Goal: Task Accomplishment & Management: Complete application form

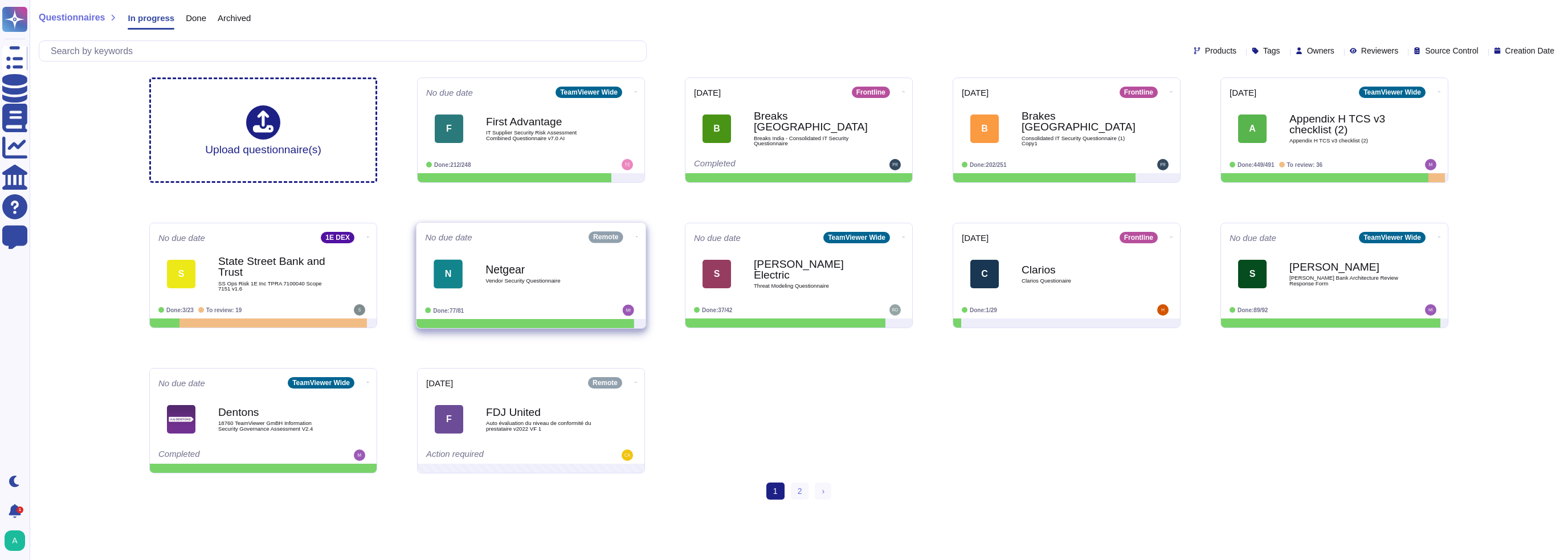
click at [508, 270] on b "Netgear" at bounding box center [543, 269] width 115 height 11
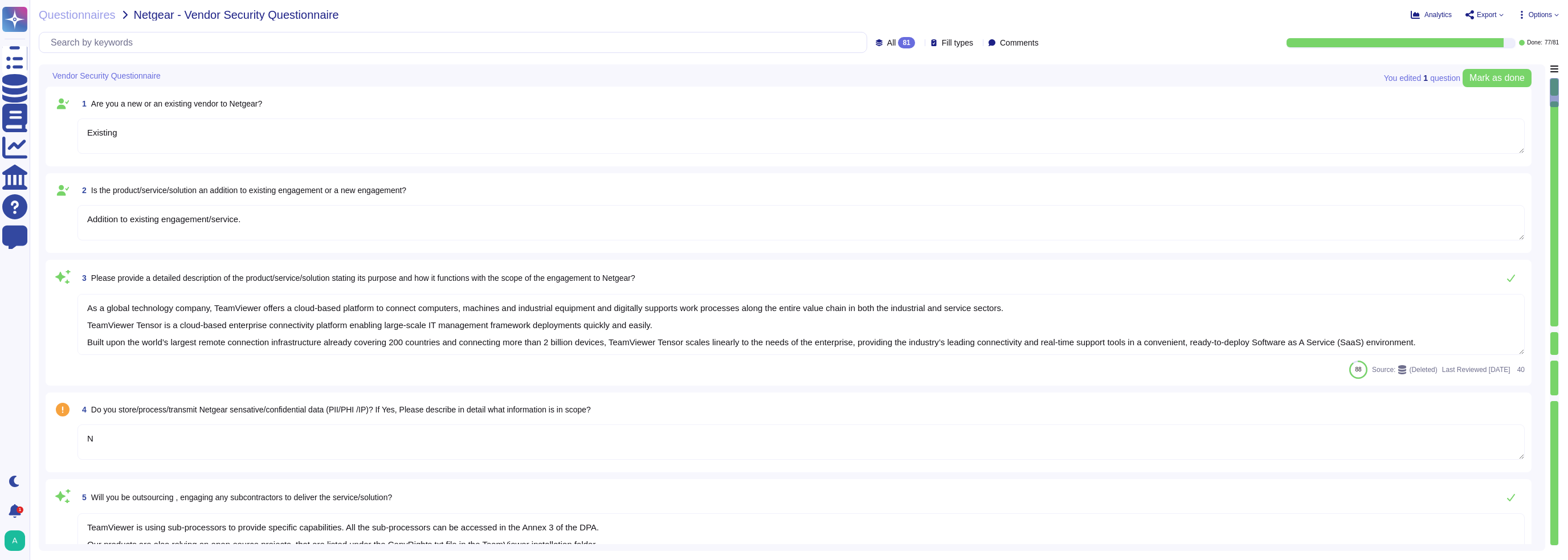
type textarea "Existing"
type textarea "Addition to existing engagement/service."
type textarea "As a global technology company, TeamViewer offers a cloud-based platform to con…"
type textarea "N"
type textarea "TeamViewer is using sub-processors to provide specific capabilities. All the su…"
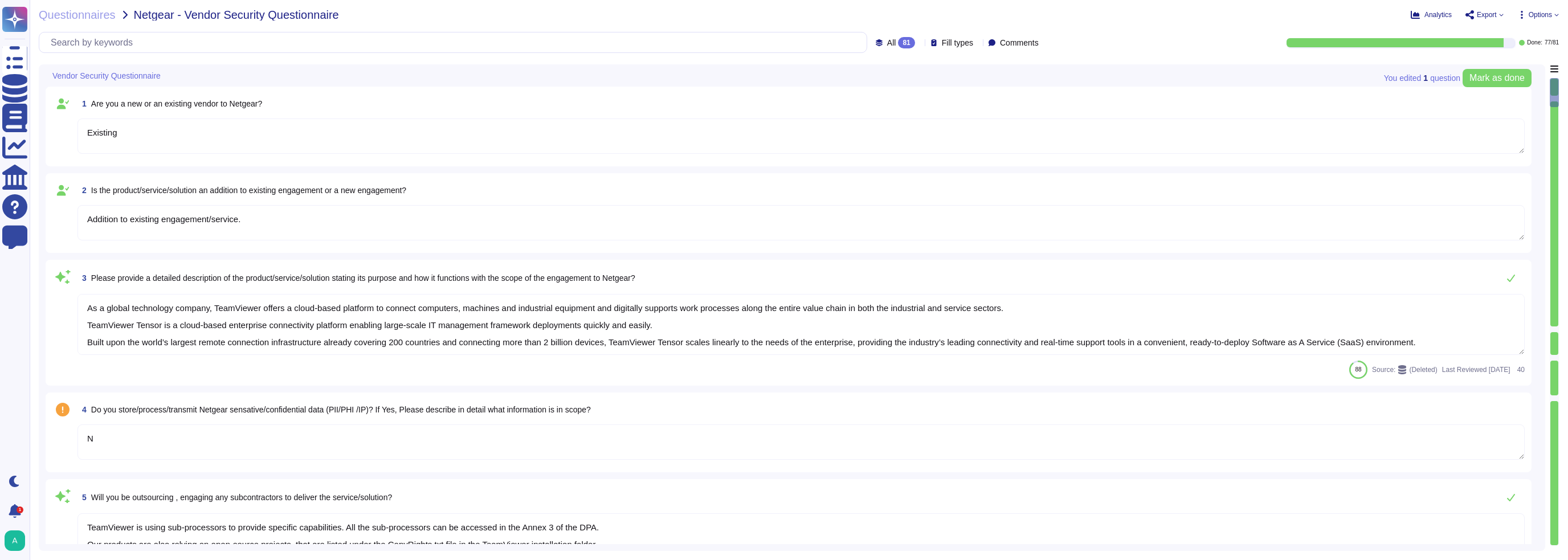
type textarea "TeamViewer is a global organization which offer his services all around the glo…"
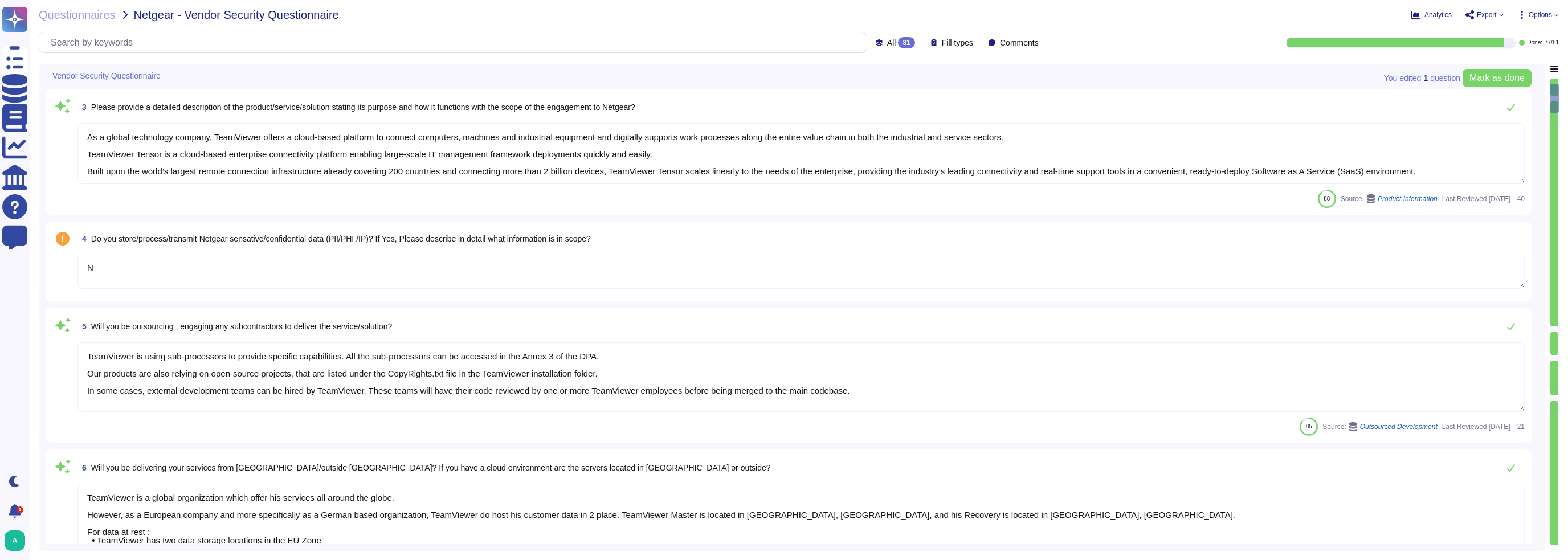
type textarea "Doing so, we may process certain personal data, e.g, data associated with your …"
type textarea "TeamViewer's policies are aligned to the ISO27001. TeamViewer has developed and…"
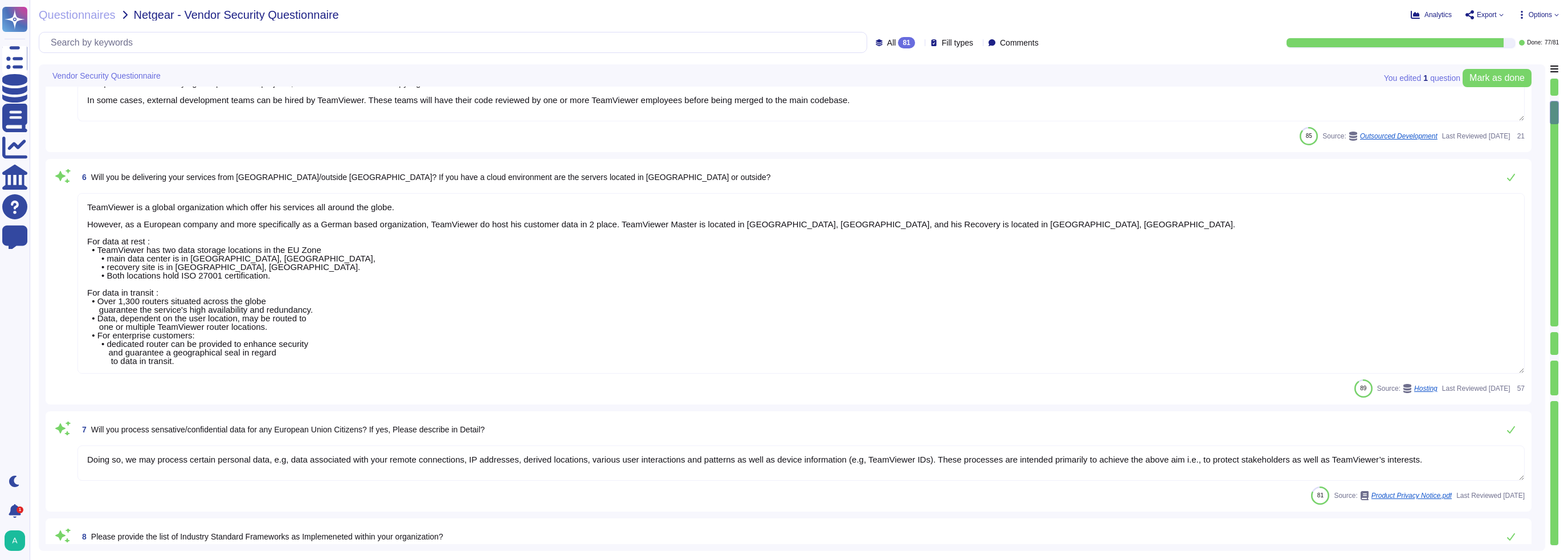
type textarea "Yes"
type textarea "As further detailed in that chapter, TeamViewer has identified product, data, a…"
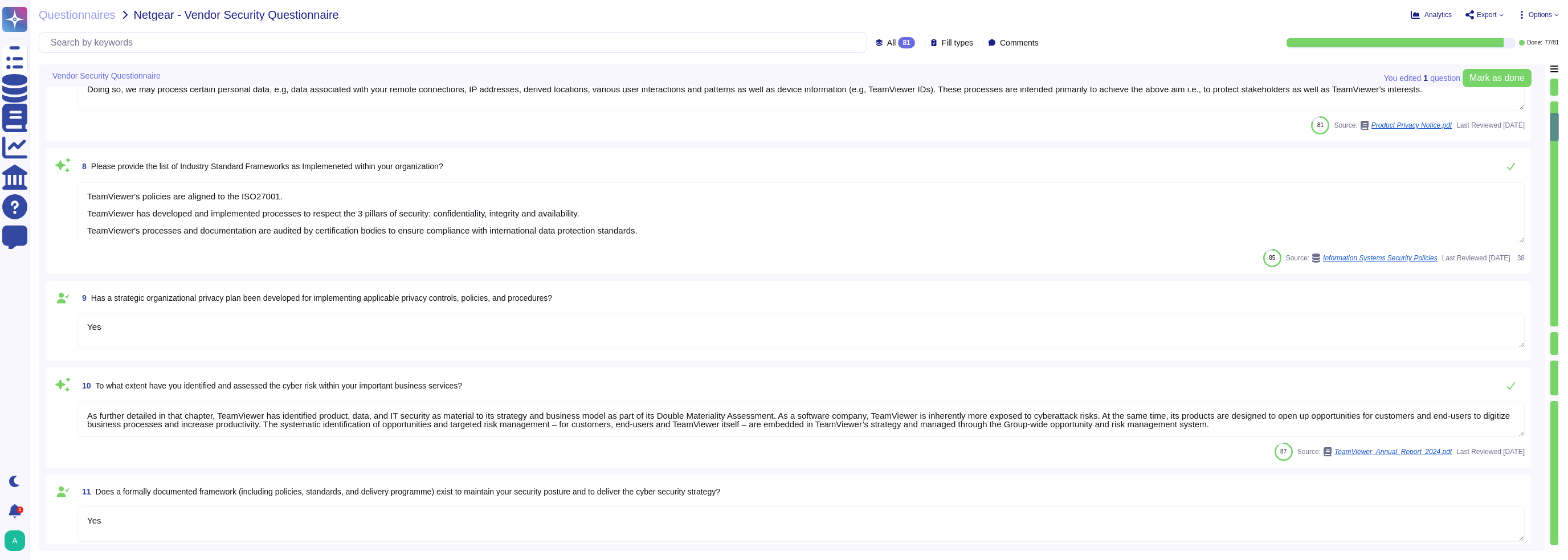
type textarea "Yes"
type textarea "The Group sees a major risk in the competitive environment."
type textarea "As TeamViewer is a worldwide leading company, TeamViewer does keep close relati…"
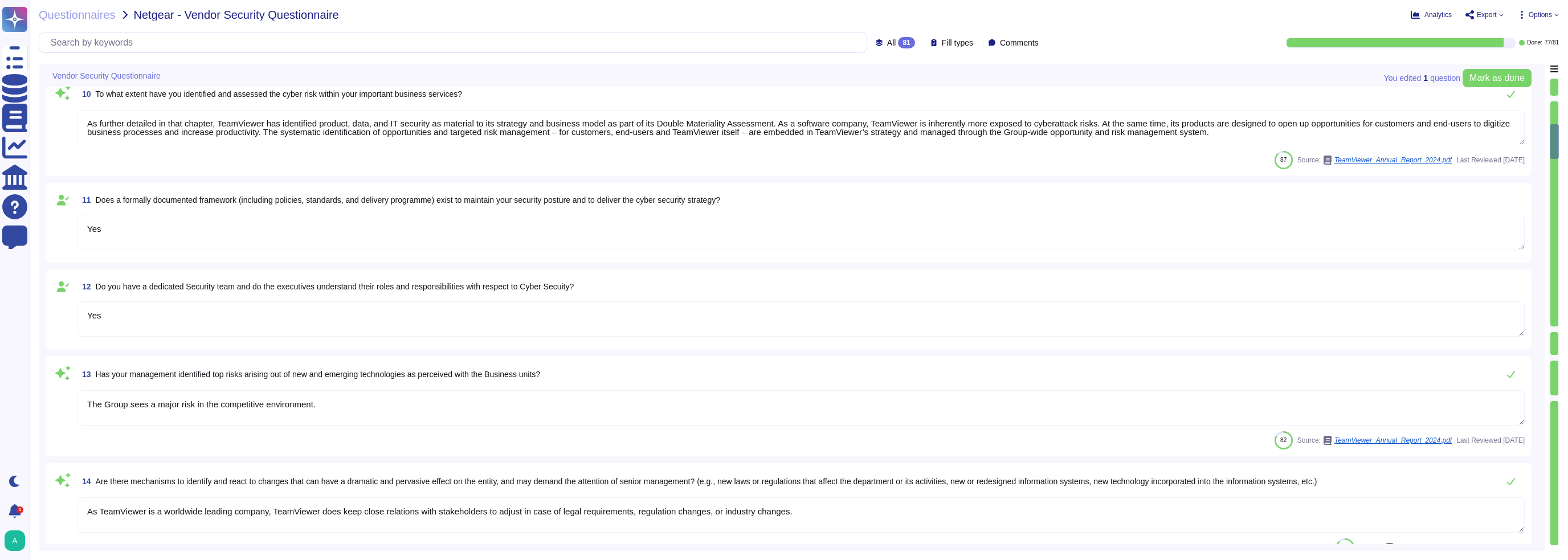
type textarea "An inventory of system assets and components is maintained to classify and mana…"
type textarea "Yes, a software catalog is maintained at TeamViewer. Users can access pre-insta…"
type textarea "One of the objectives of TeamViewer’s Information Security Policy is to ensure …"
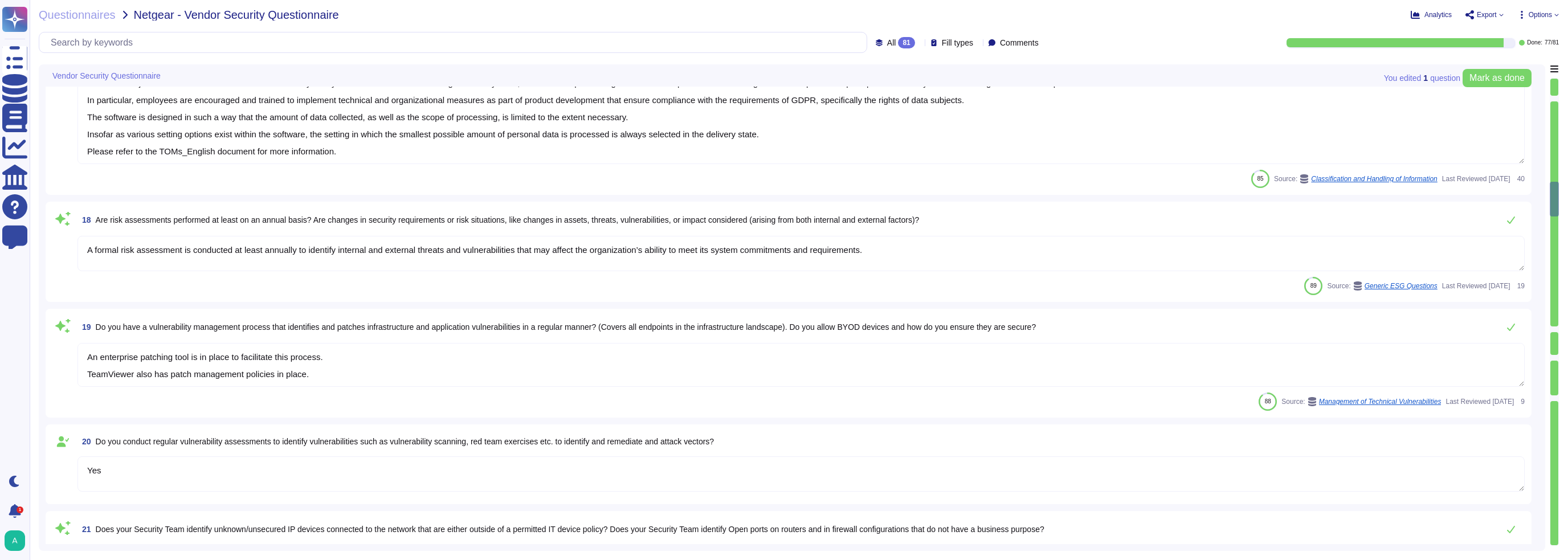
type textarea "A formal risk assessment is conducted at least annually to identify internal an…"
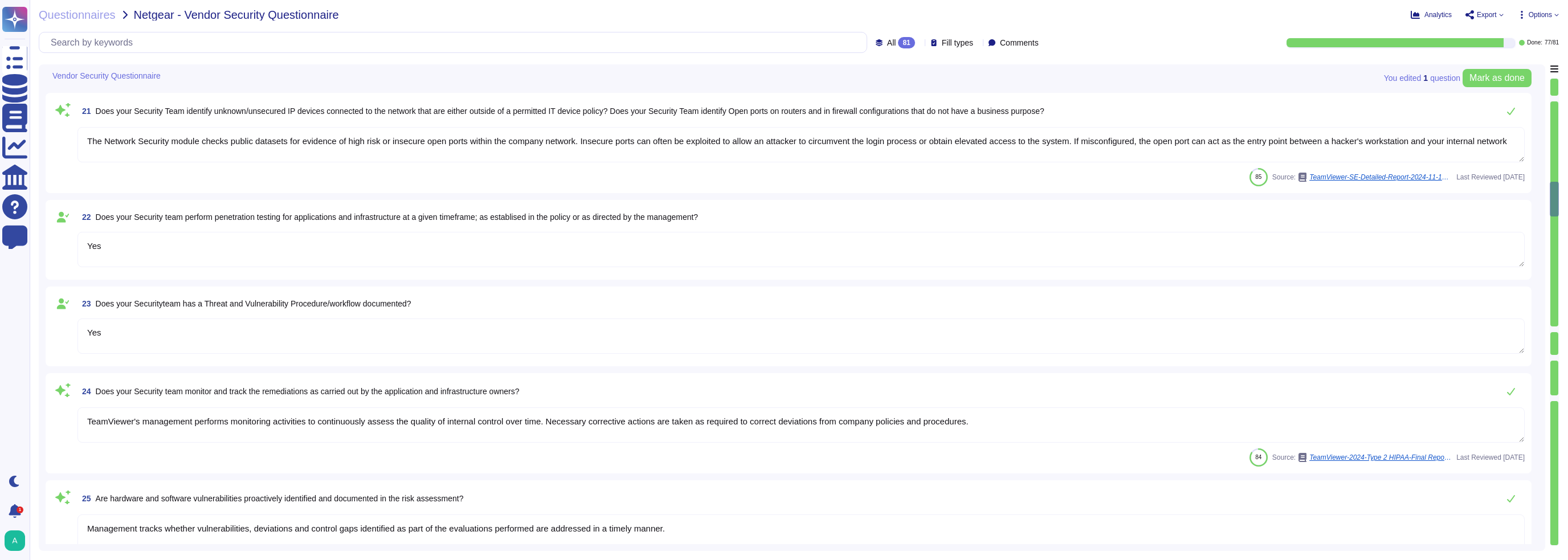
type textarea "An enterprise patching tool is in place to facilitate this process. TeamViewer …"
type textarea "Yes"
type textarea "The Network Security module checks public datasets for evidence of high risk or…"
type textarea "Yes"
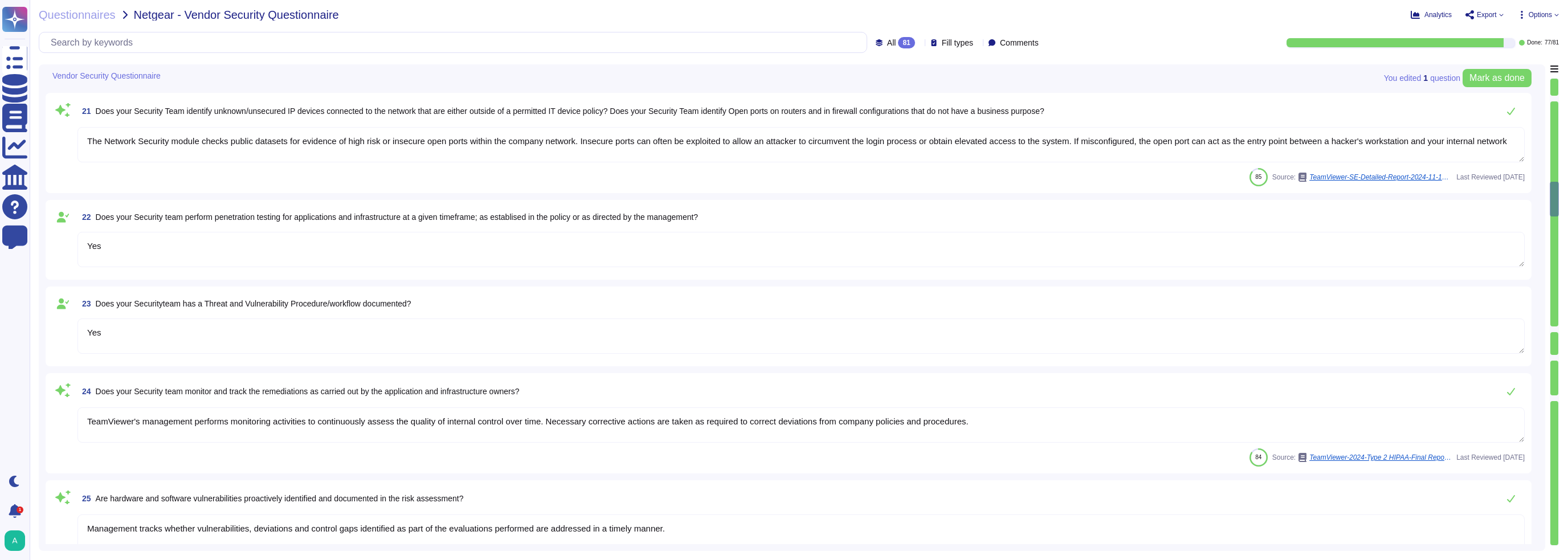
type textarea "TeamViewer's management performs monitoring activities to continuously assess t…"
type textarea "Management tracks whether vulnerabilities, deviations and control gaps identifi…"
type textarea "TeamViewer works with independent security auditor companies, penetration tests…"
type textarea "Privileged access may be necessary in certain development and QA scenarios. Ope…"
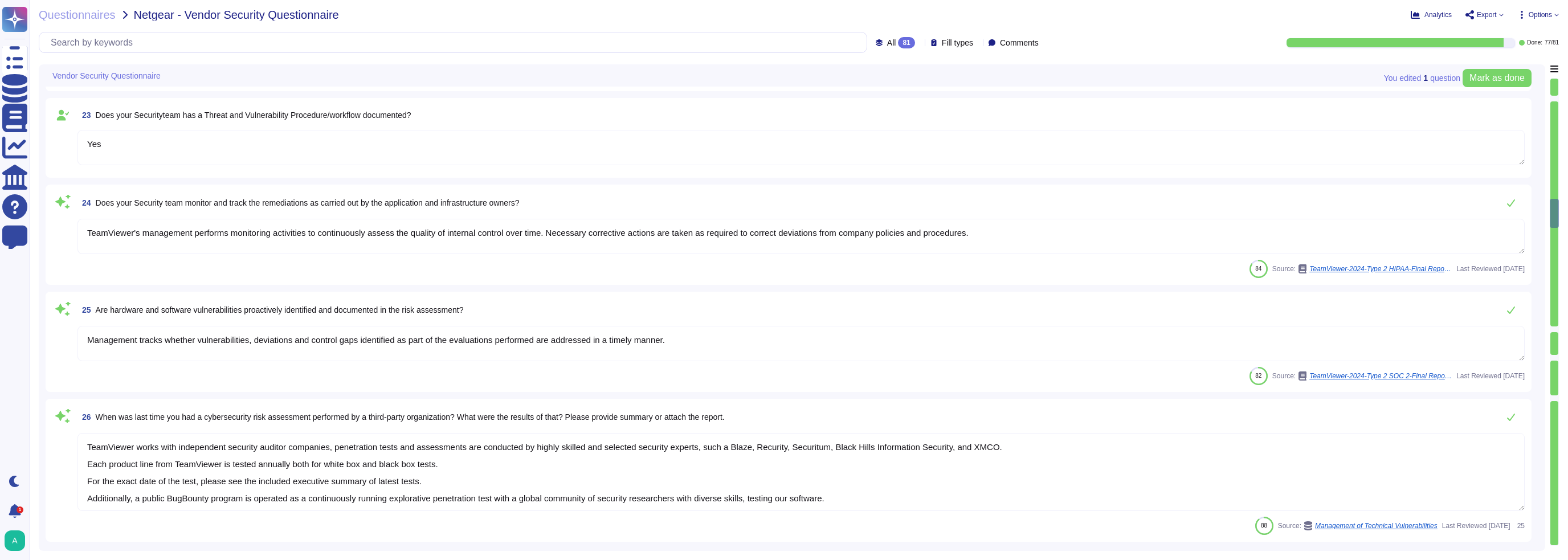
type textarea "TeamViewer uses role-based security architecture and requires users of the syst…"
type textarea "Yes, Bitlocker with 256 XTS-AES-Bit"
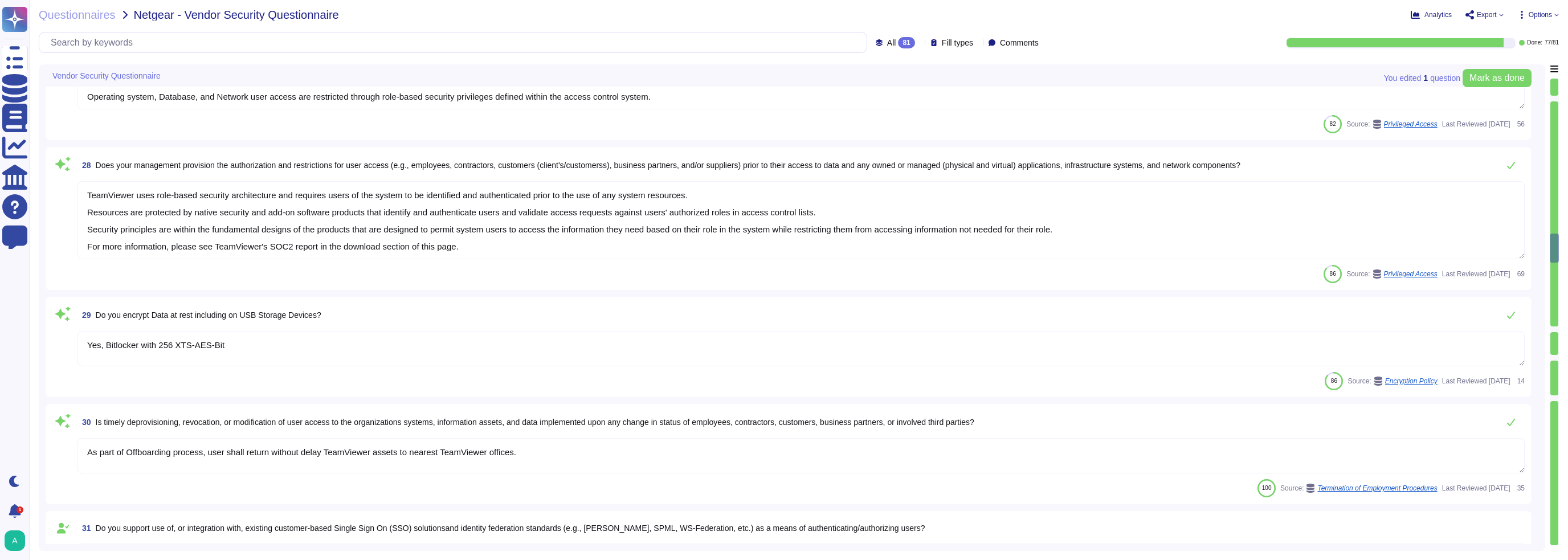
type textarea "As part of Offboarding process, user shall return without delay TeamViewer asse…"
type textarea "Yes"
type textarea "Multifactor authentication as based plus additional authentication mechanism ha…"
type textarea "Team leads review access rights annually to determine if any access or rights c…"
type textarea "Privileged access may be necessary in certain development and QA scenarios. Ope…"
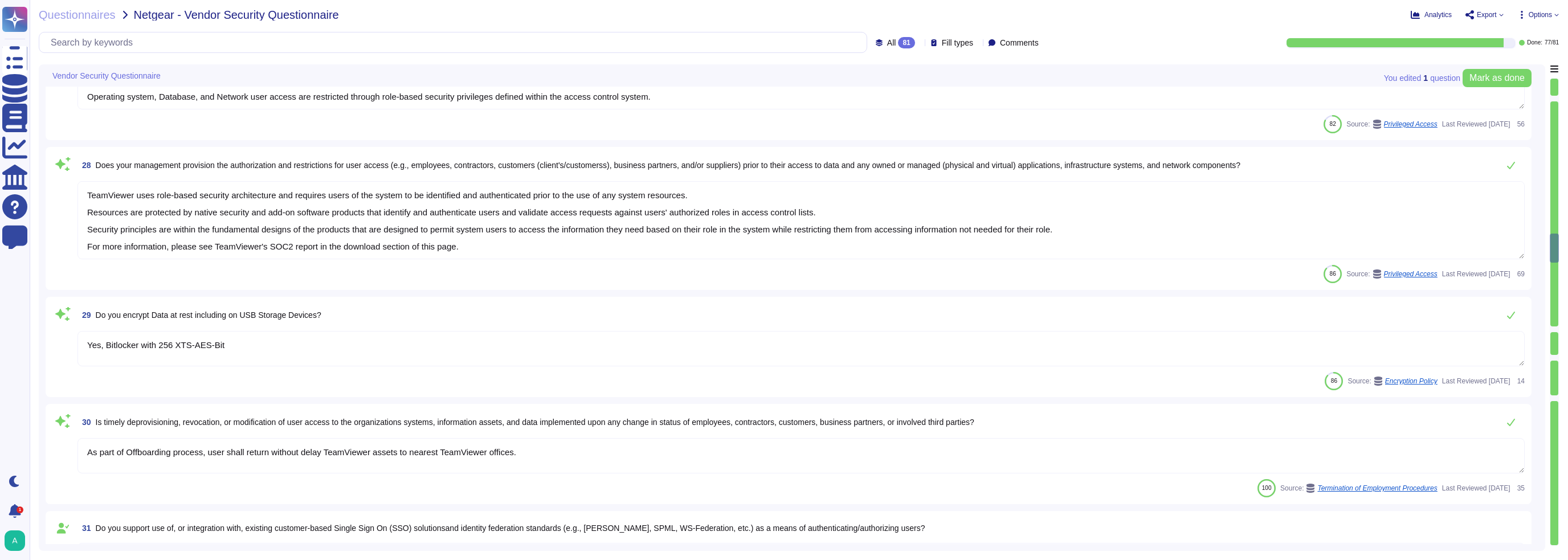
type textarea "Lor ipsumd sitame, con adipiscin el seddoei tem incidi utlab ETDO magna aliquae…"
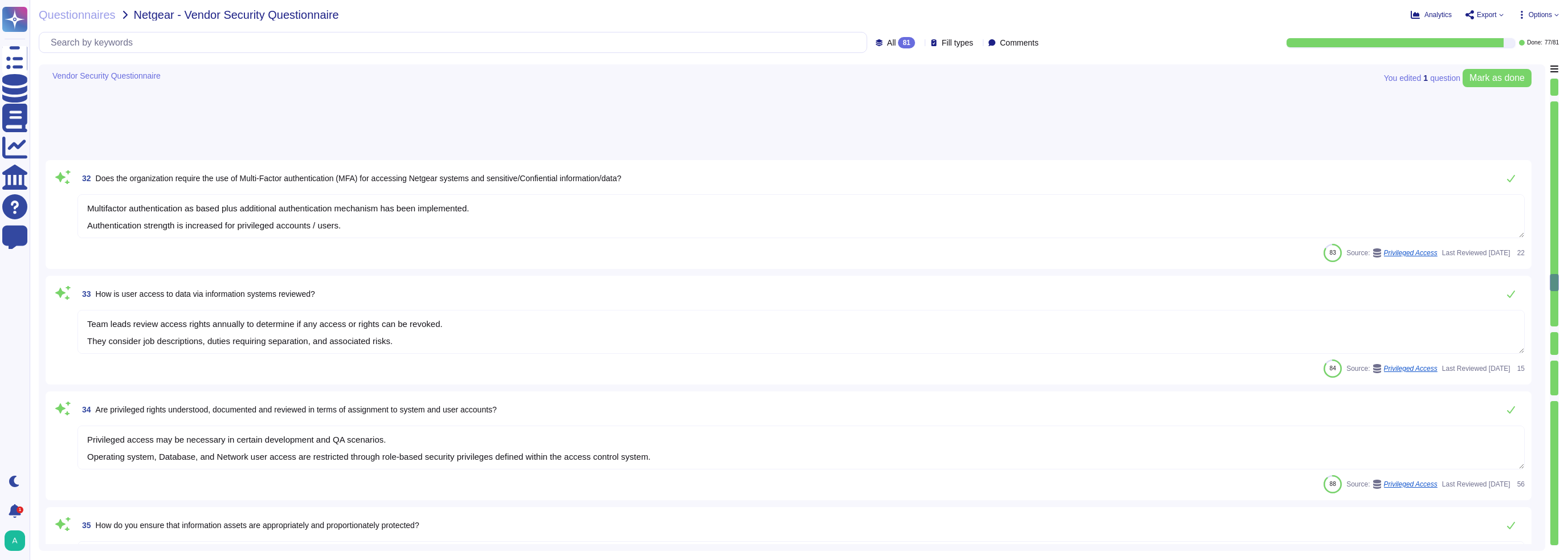
type textarea "Using BYOC requires a single certificate authority (CA) to sign the certificate…"
type textarea "Yes. TeamViewer traffic is secured using asymmetric RSA 4096 public key exchang…"
type textarea "TeamViewer uses a role-based security architecture and requires that users of t…"
type textarea "Firewall systems are in place to filter unauthorized inbound network traffic fr…"
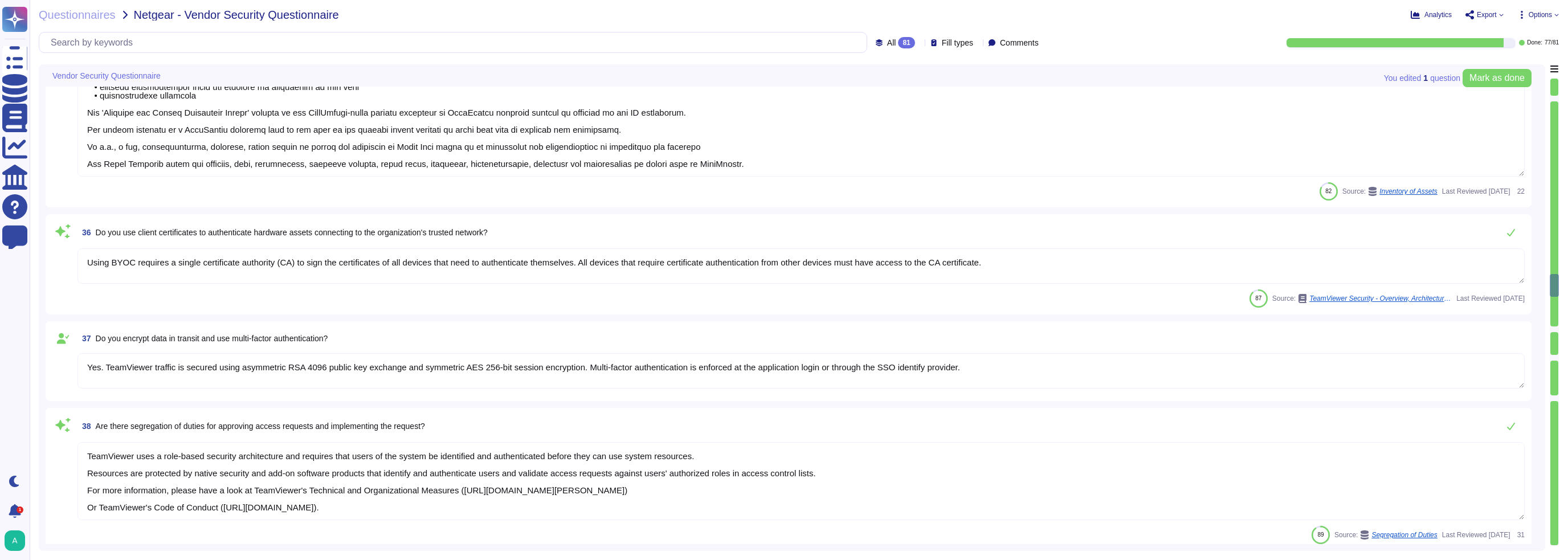
type textarea "Embedded in every packet of network communication is the port number for that c…"
type textarea "Electronic intrusion detection systems are installed with the purpose of monito…"
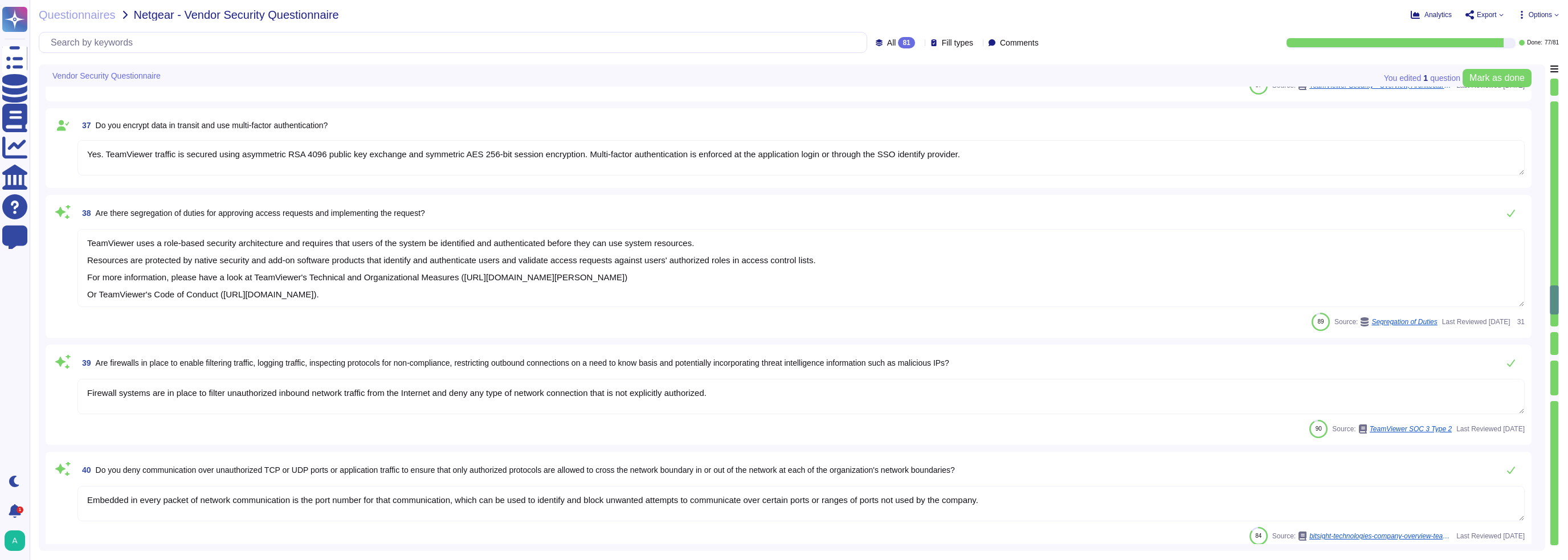
type textarea "To ensure security and operational consistency, all endpoint laptops that conne…"
type textarea "At TeamViewer, we prioritize security training for our employees, conducting it…"
type textarea "Yes, Bitlocker with 256 XTS-AES-Bit"
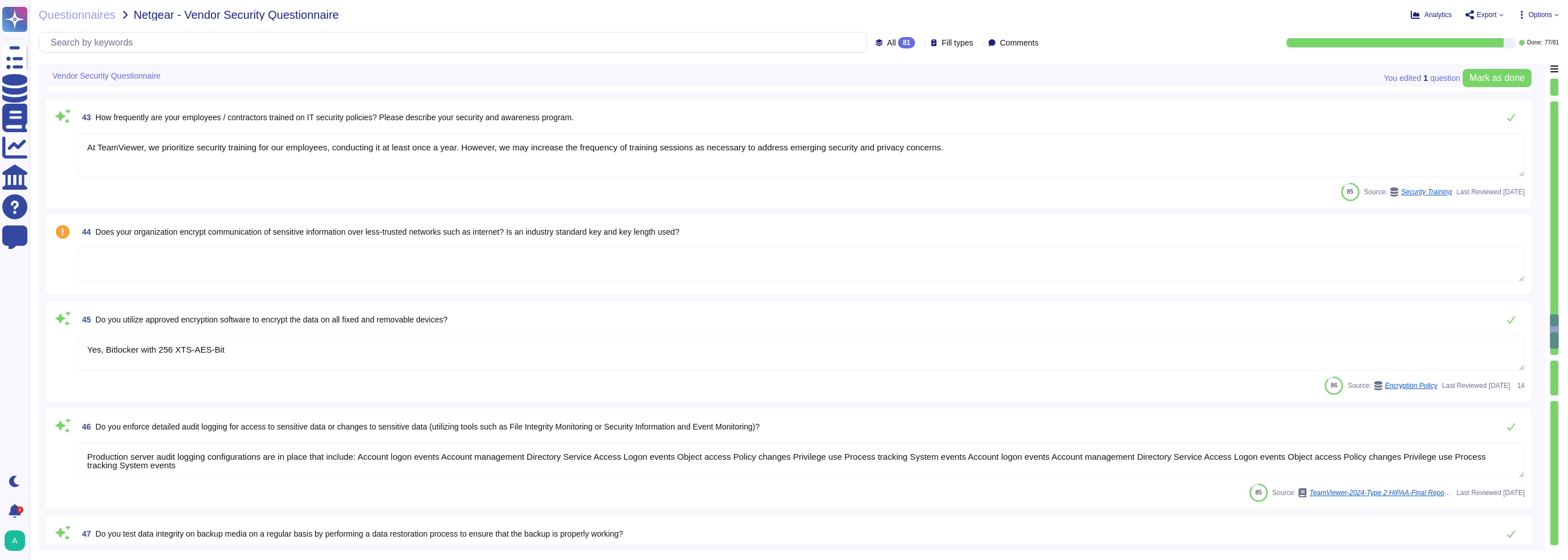
type textarea "Production server audit logging configurations are in place that include: Accou…"
type textarea "Data backup restoration tests are performed regularly by the Infrastructure , s…"
type textarea "The development environment is strictly separated from the QA environment as we…"
type textarea "Yes, System Hardening reduces the attack surface by limiting the system's expos…"
click at [215, 270] on textarea at bounding box center [801, 264] width 1447 height 35
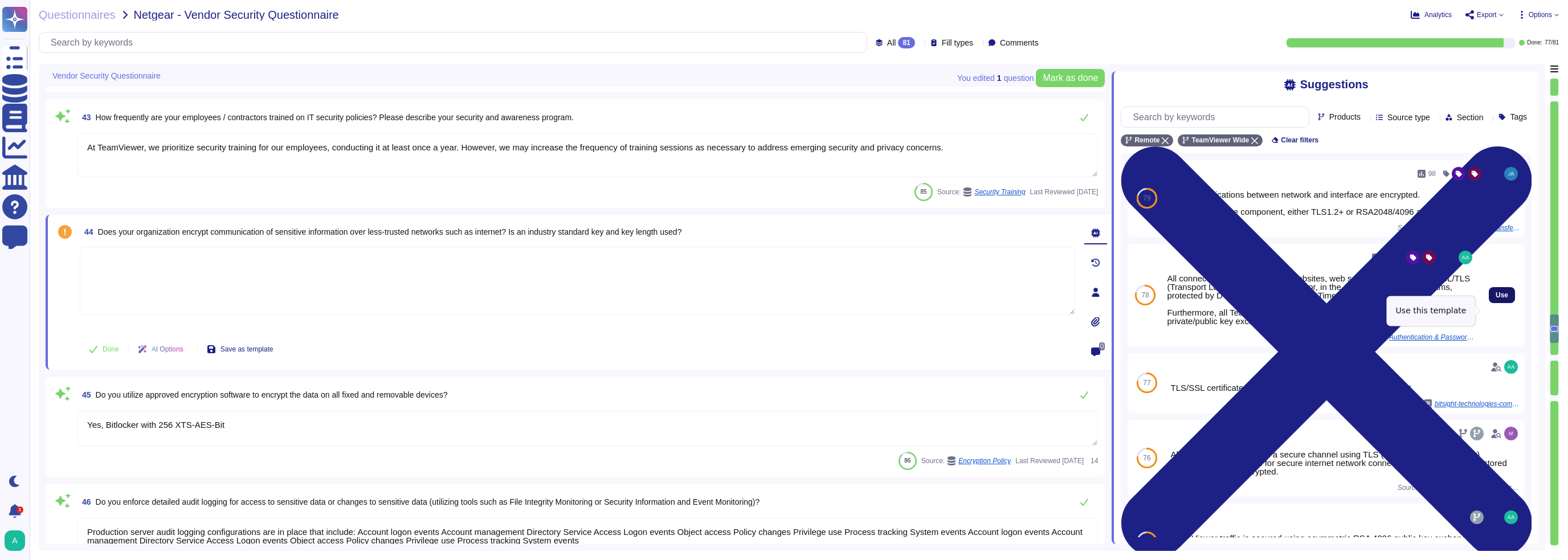
click at [1496, 298] on span "Use" at bounding box center [1502, 295] width 13 height 7
type textarea "All connections to TeamViewer's websites, web services, and apps are SSL/TLS (T…"
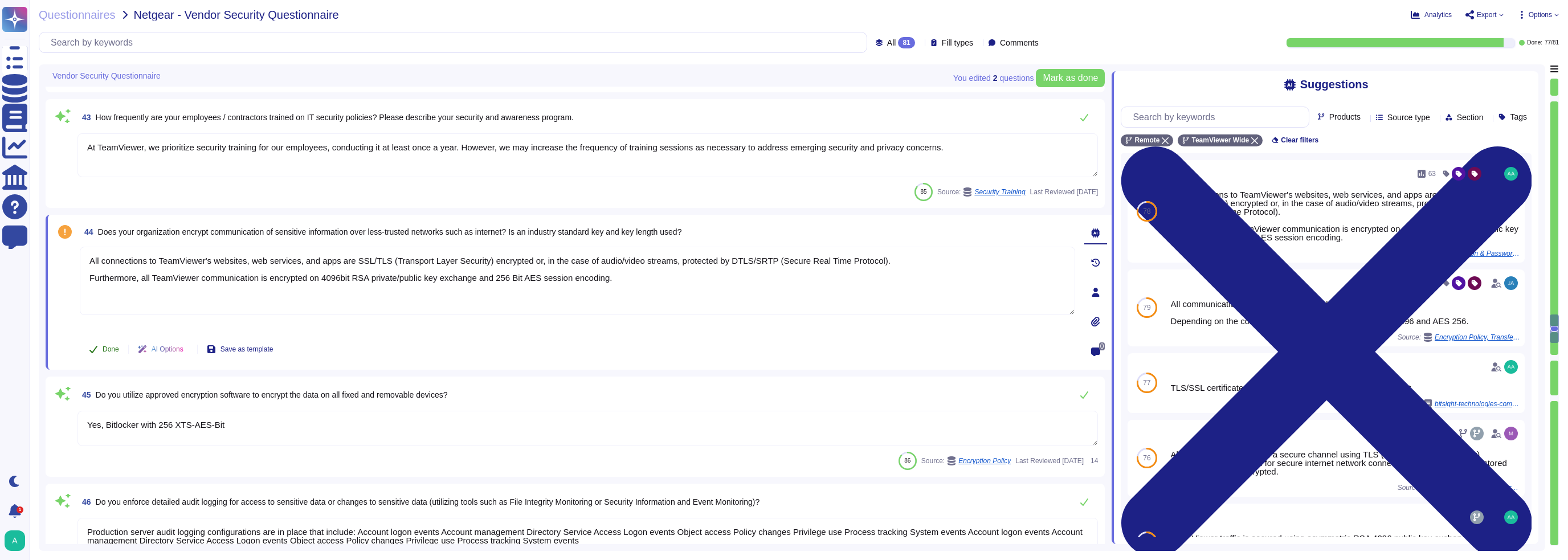
click at [107, 351] on span "Done" at bounding box center [110, 349] width 16 height 7
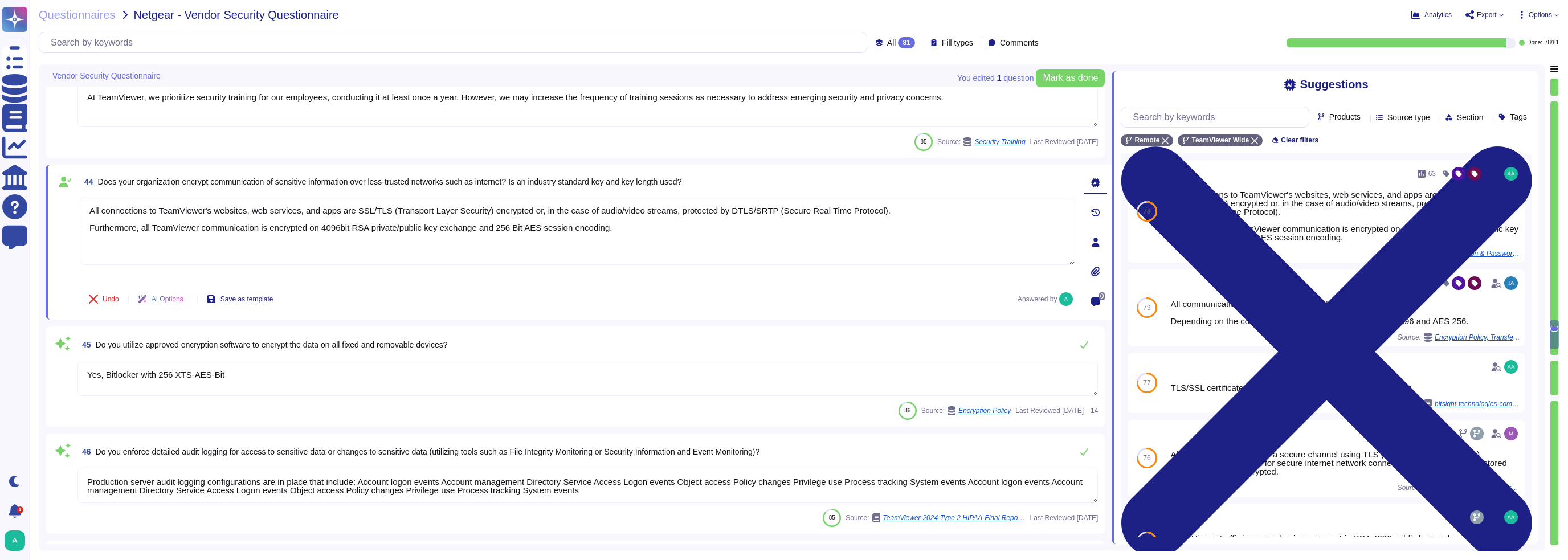
type textarea "Yes, System Hardening reduces the attack surface by limiting the system's expos…"
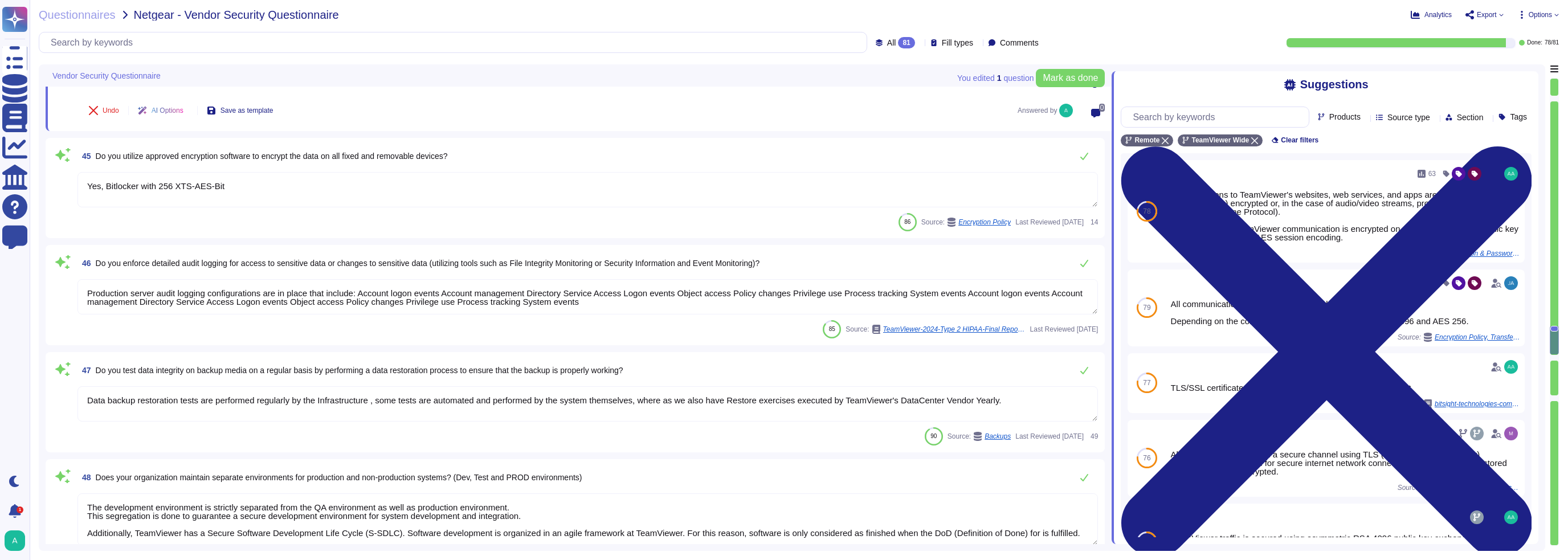
type textarea "Yes, TeamViewer uses a policy covering its S-SDLC and surrounding processes"
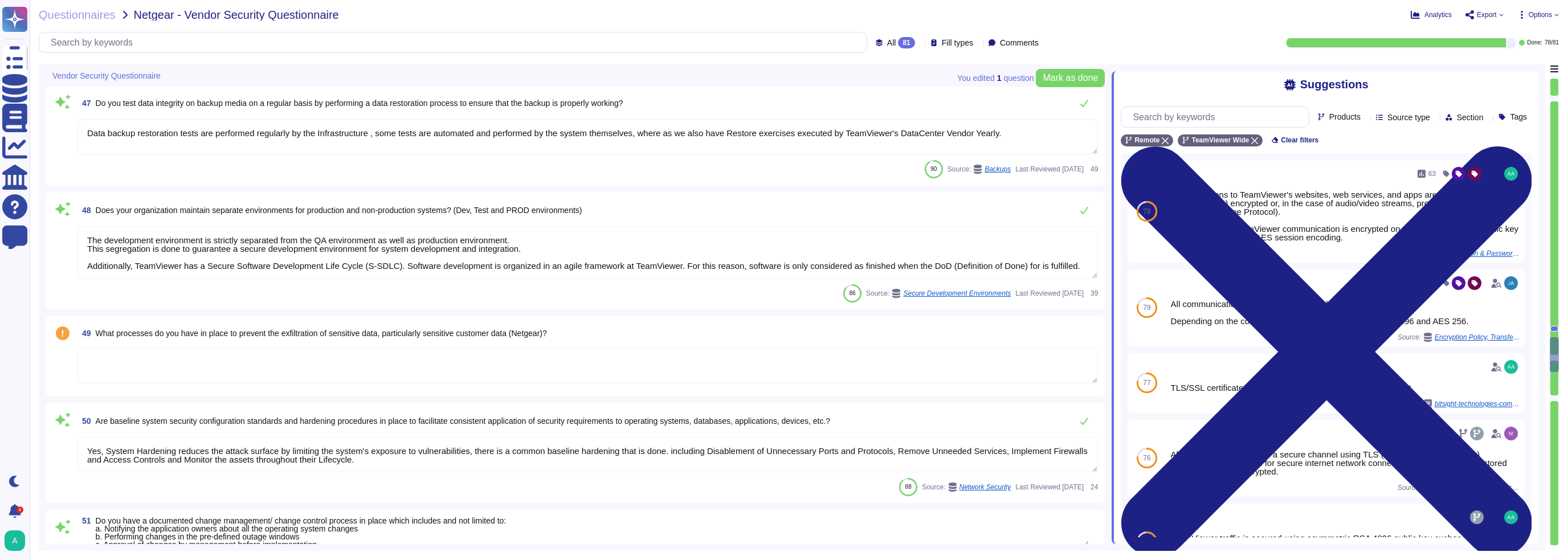
type textarea "TeamViewer backup infrastructure resides on private networks that are logically…"
type textarea "TeamViewer has a highly segmented network. TeamViewer has a policy for Firewall…"
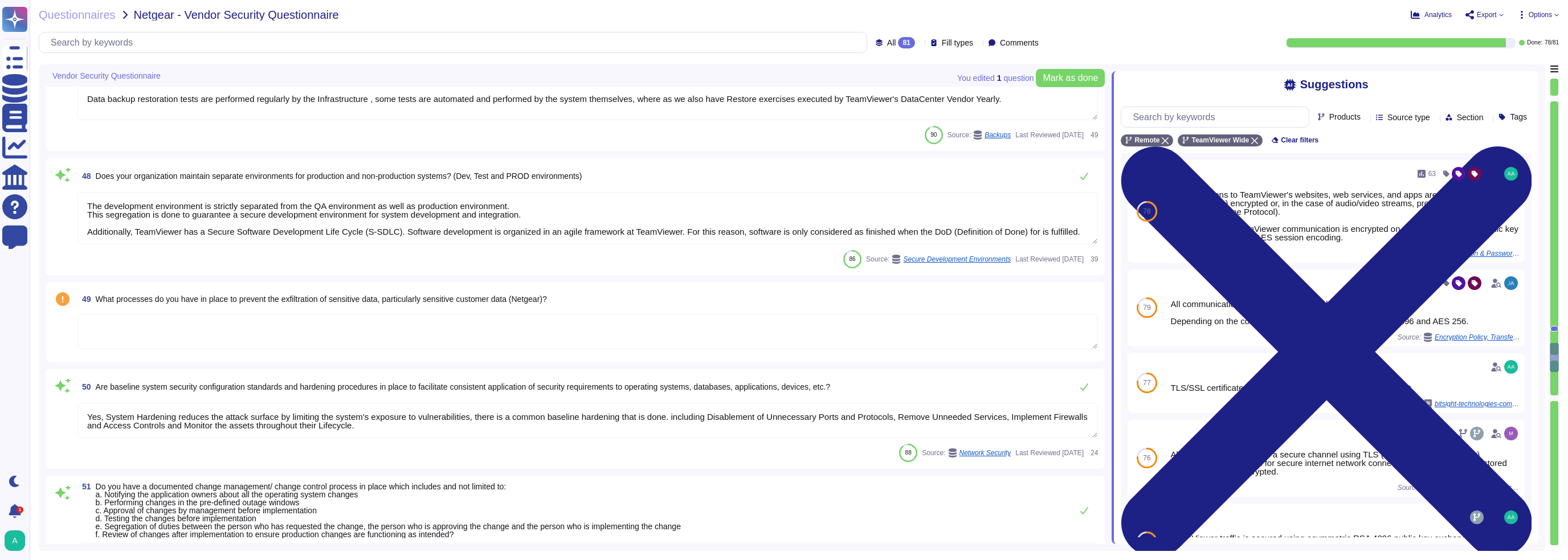
click at [242, 334] on textarea at bounding box center [587, 332] width 1020 height 35
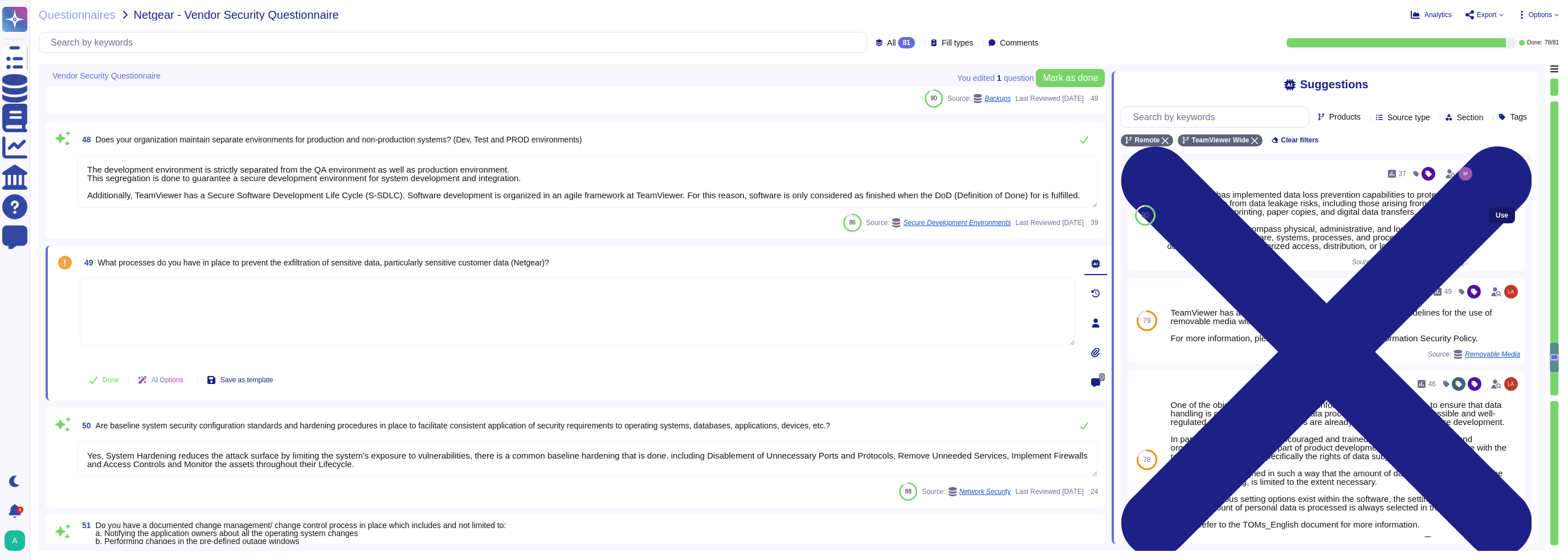
click at [1496, 219] on span "Use" at bounding box center [1502, 215] width 13 height 7
type textarea "TeamViewer has implemented data loss prevention capabilities to protect custome…"
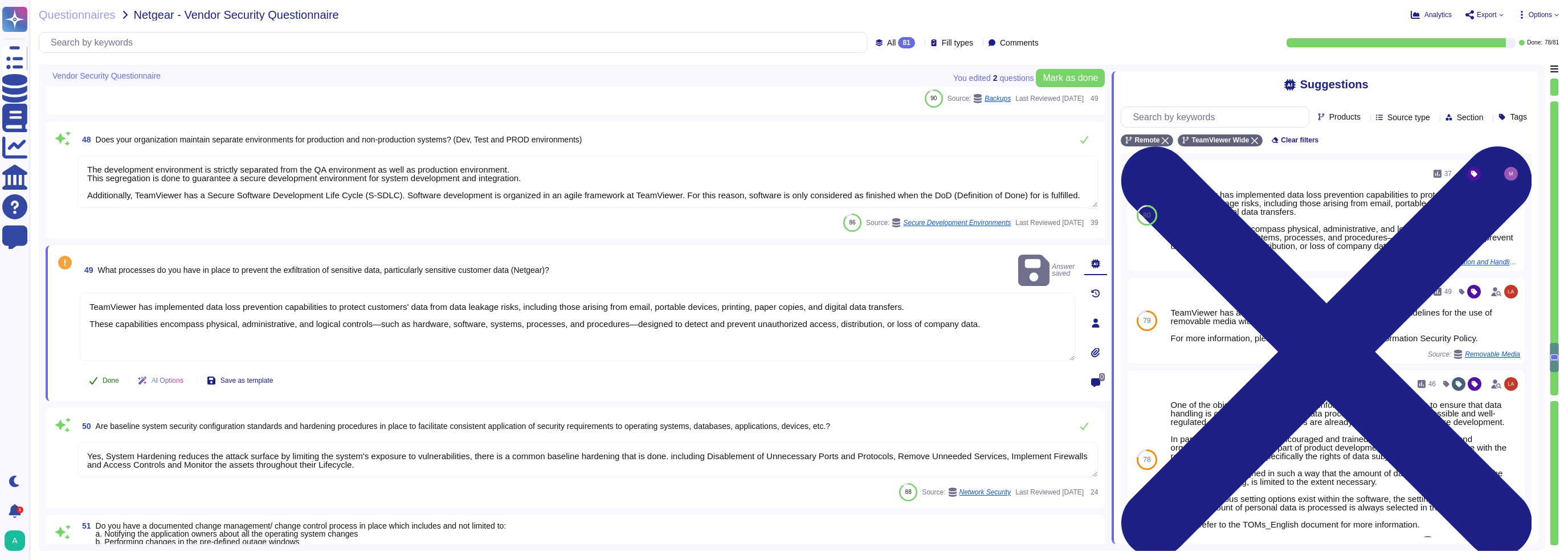
click at [112, 378] on span "Done" at bounding box center [110, 380] width 16 height 7
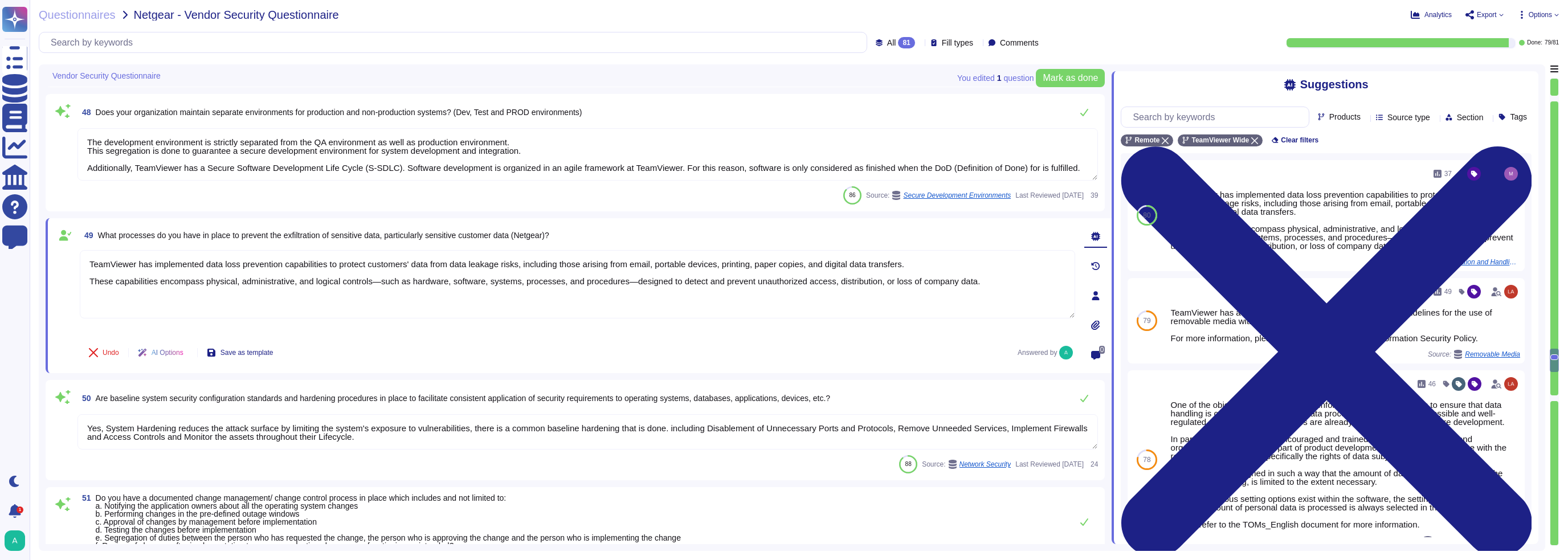
type textarea "TeamViewer has a highly segmented network. TeamViewer has a policy for Firewall…"
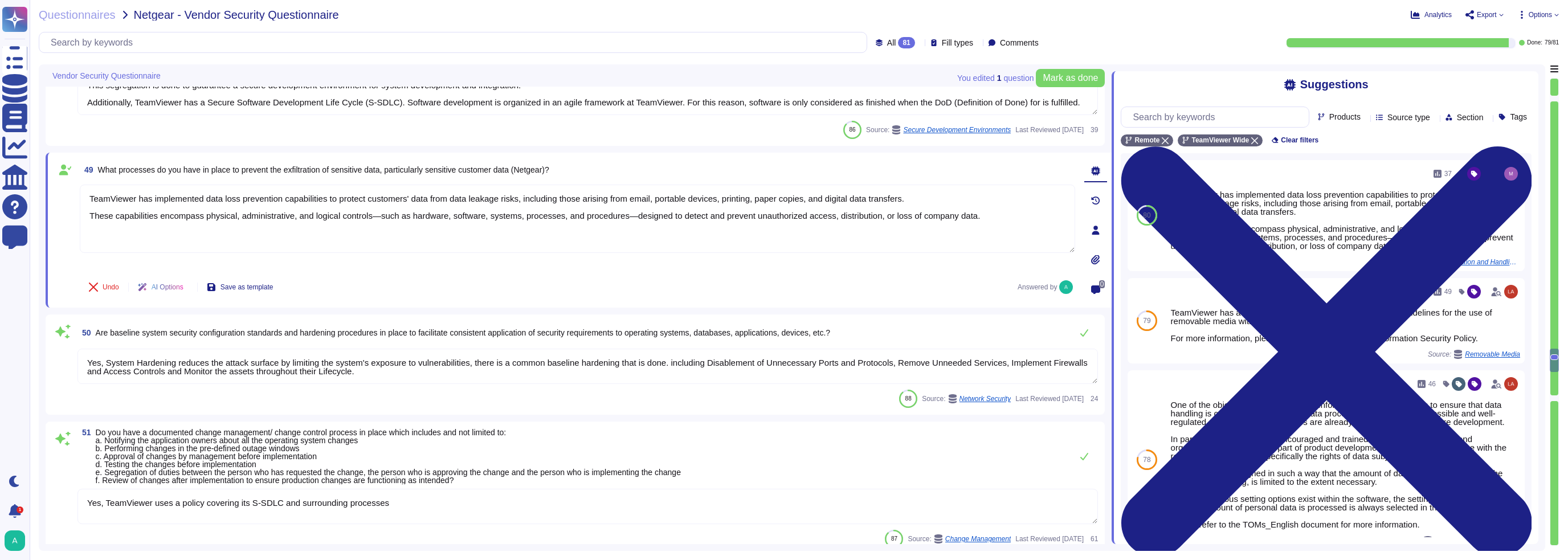
scroll to position [5356, 0]
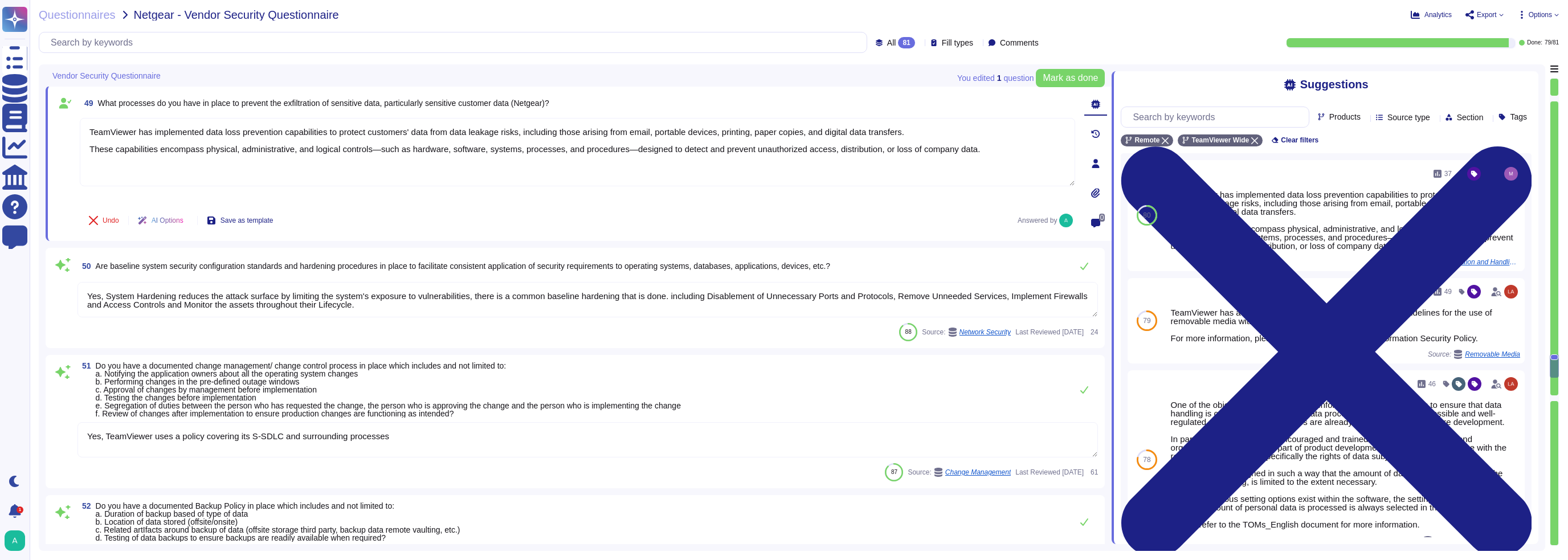
type textarea "Data destruction procedures are in place to guide the secure disposal of data a…"
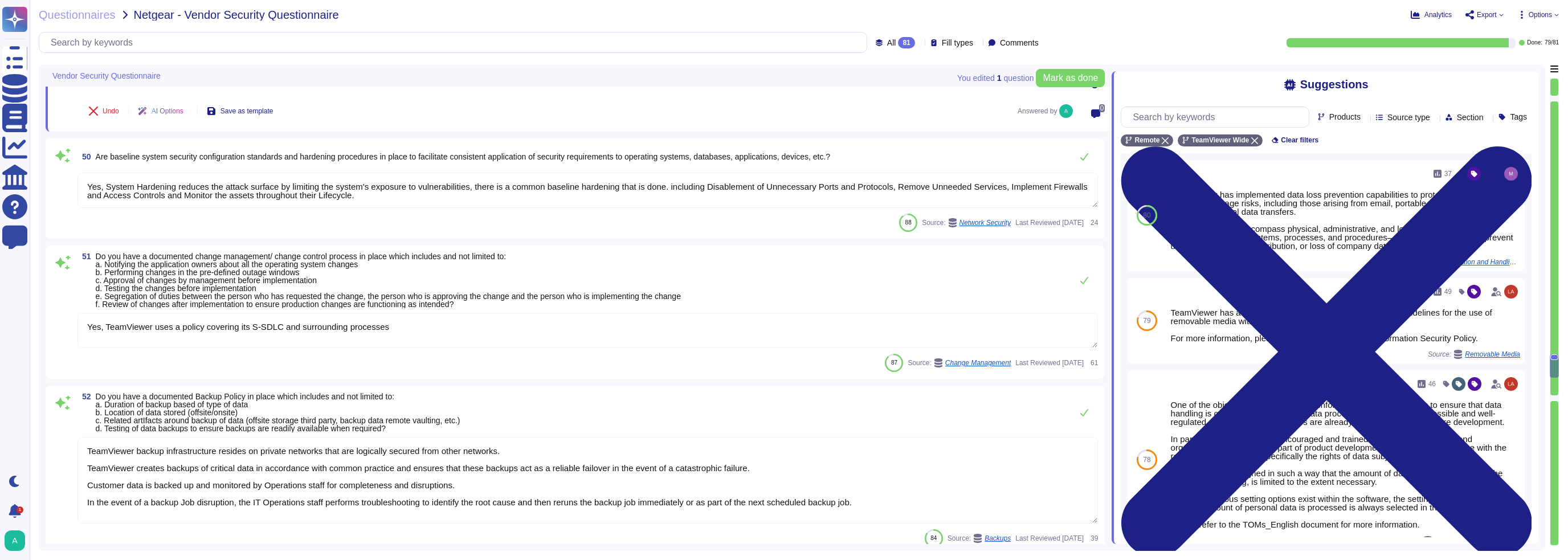
scroll to position [5527, 0]
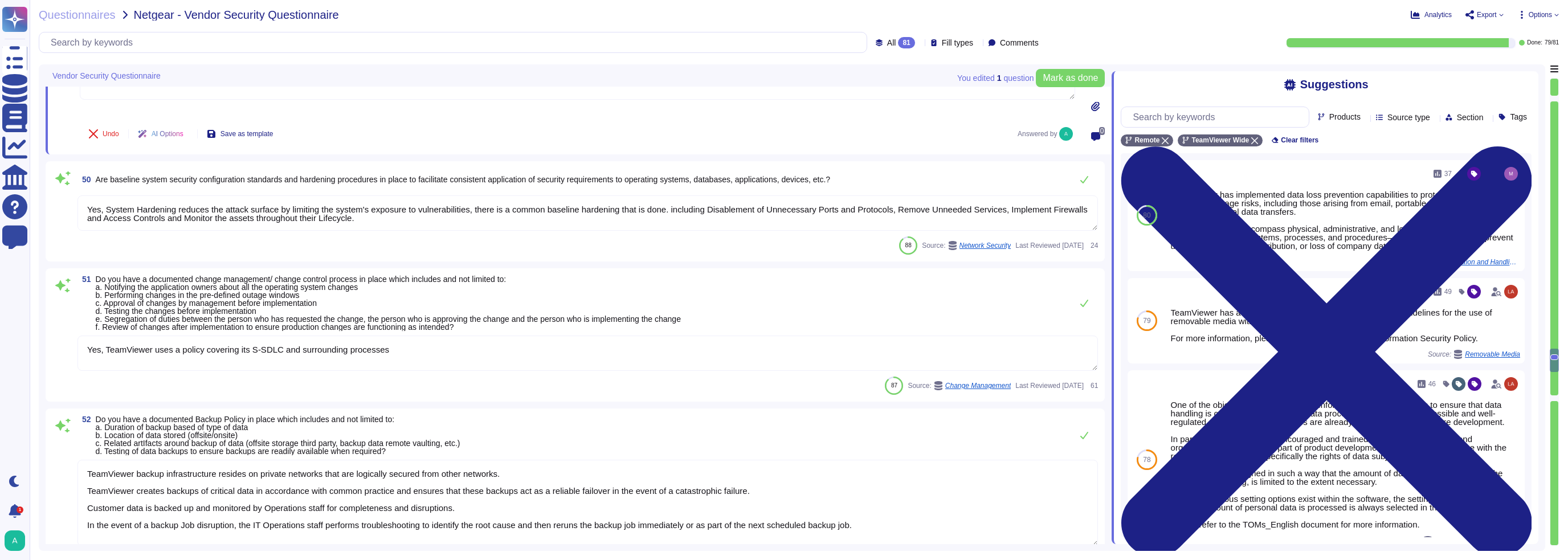
type textarea "Production server audit logging configurations are in place that include: Accou…"
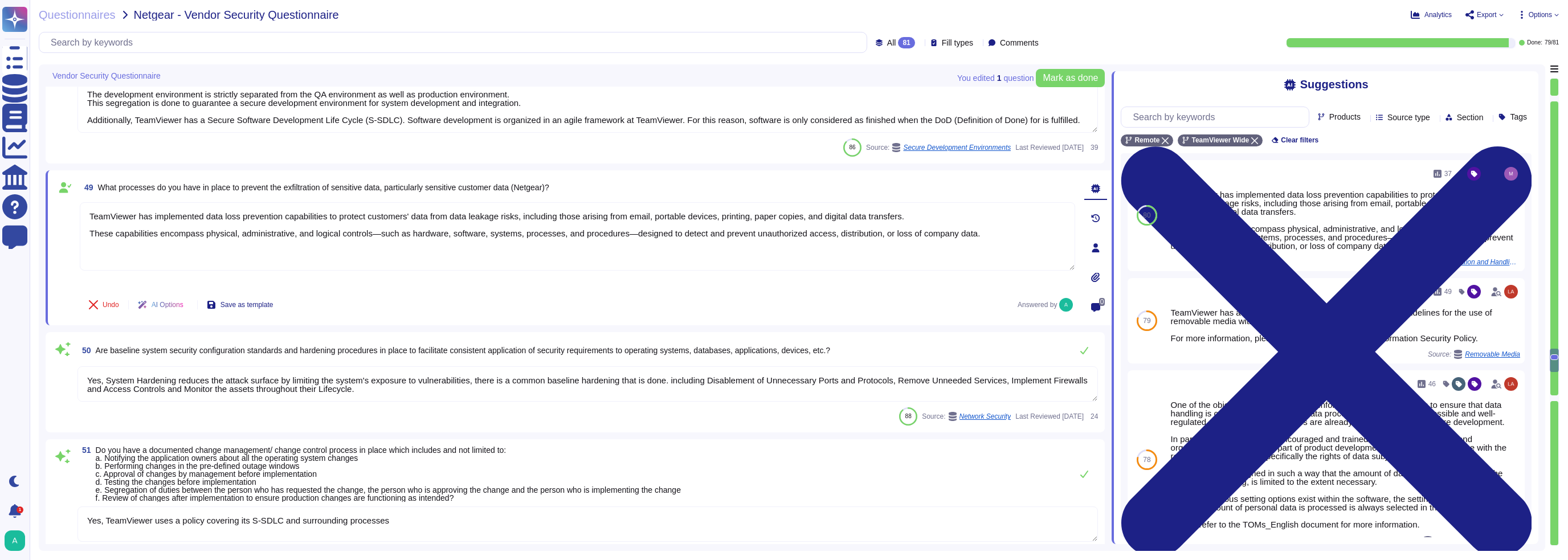
scroll to position [5299, 0]
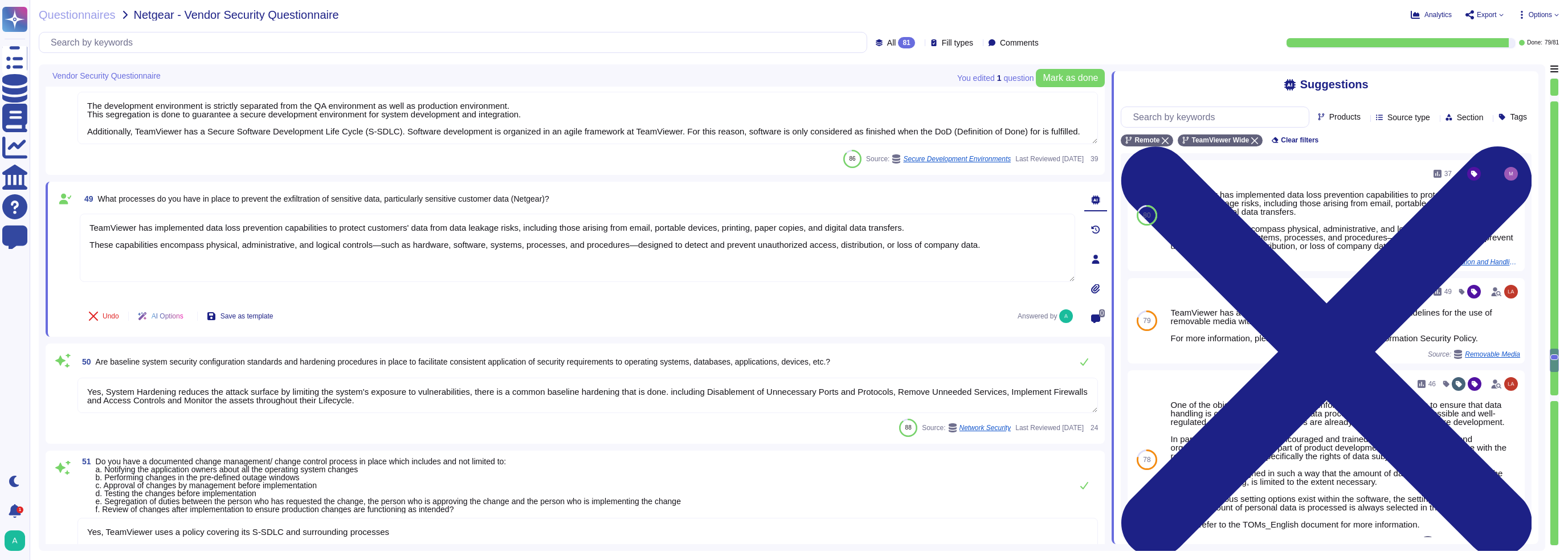
click at [37, 378] on div "Questionnaires Netgear - Vendor Security Questionnaire Analytics Export Options…" at bounding box center [799, 280] width 1538 height 560
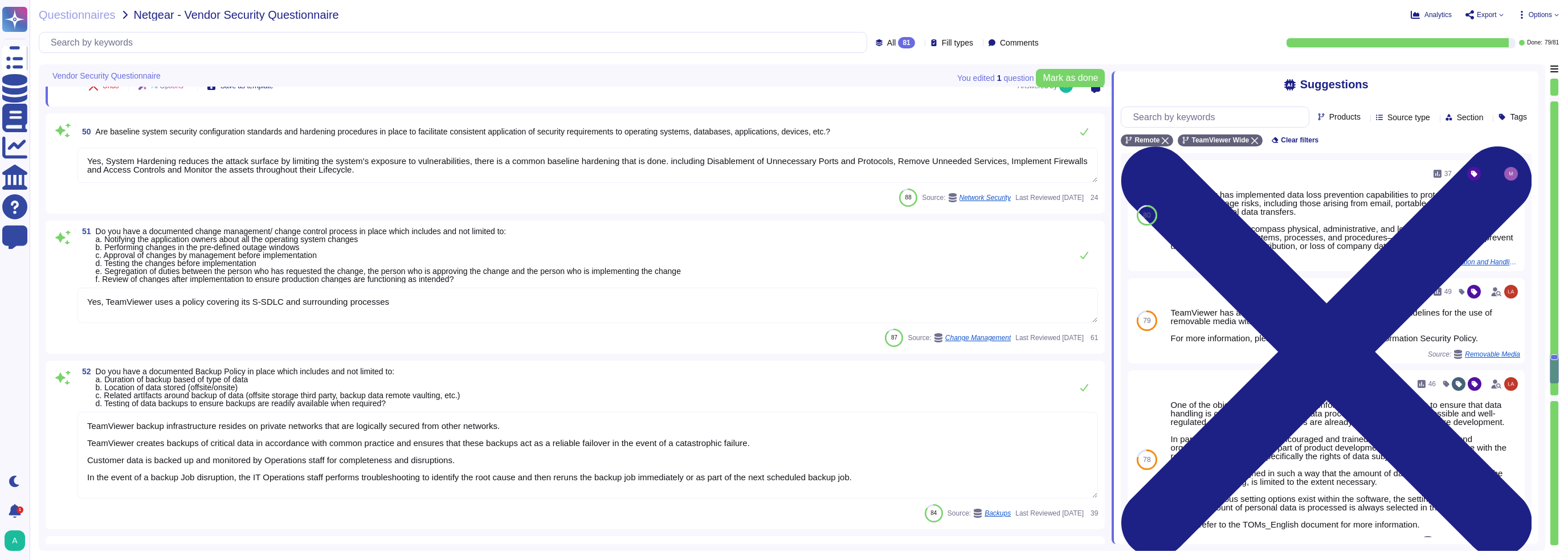
type textarea "Data destruction procedures are in place to guide the secure disposal of data a…"
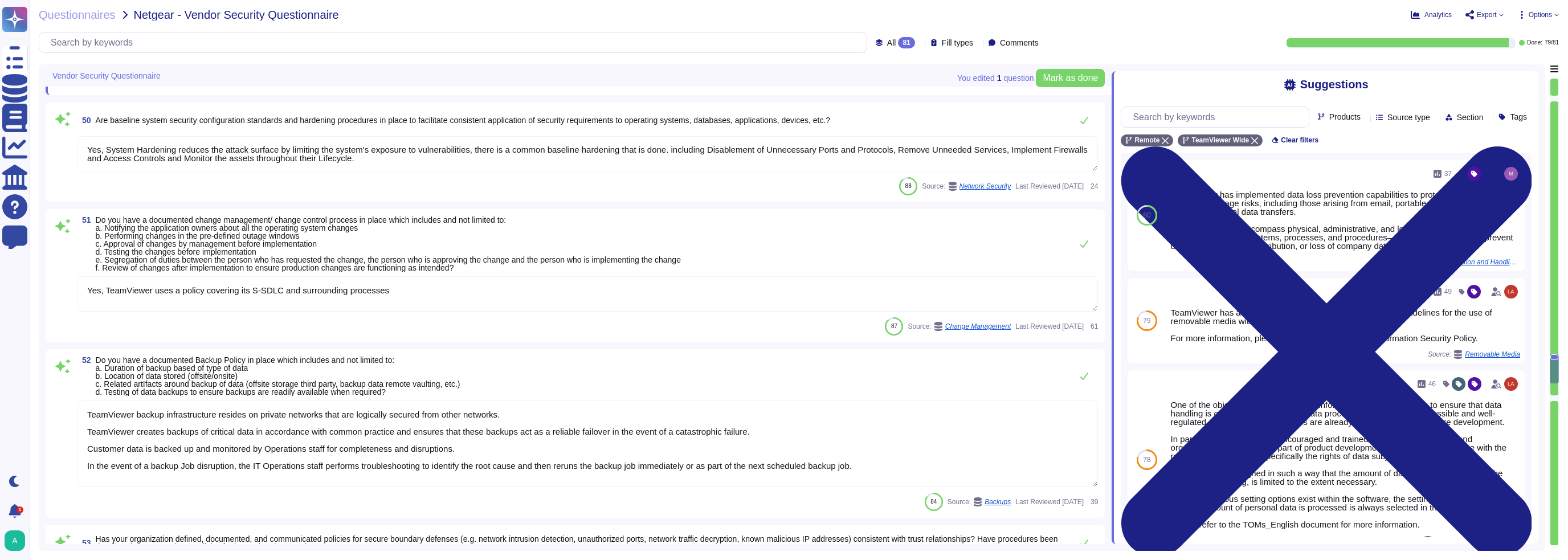
scroll to position [5812, 0]
type textarea "TeamViewer does have a Business Continuity Plan and as well a Disaster Recovery…"
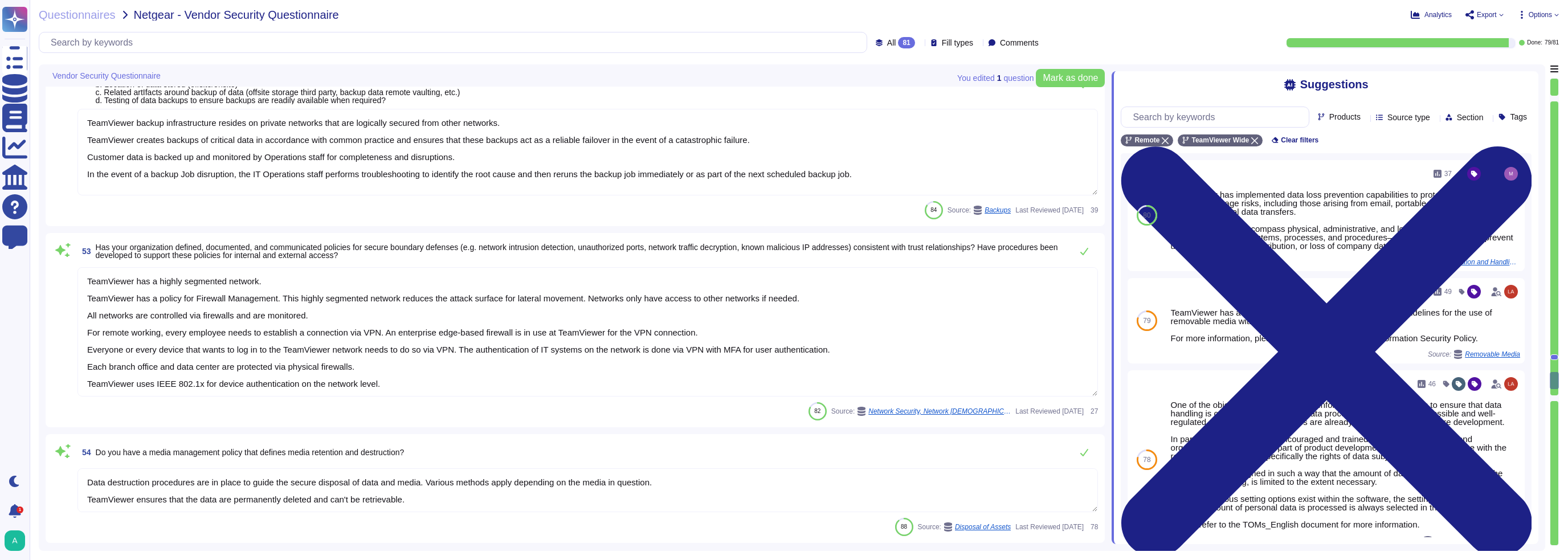
type textarea "On a regular basis, the Corporate Security department is doing attack simulatio…"
click at [920, 43] on icon at bounding box center [920, 43] width 0 height 0
click at [897, 100] on div "To do 2" at bounding box center [914, 100] width 93 height 13
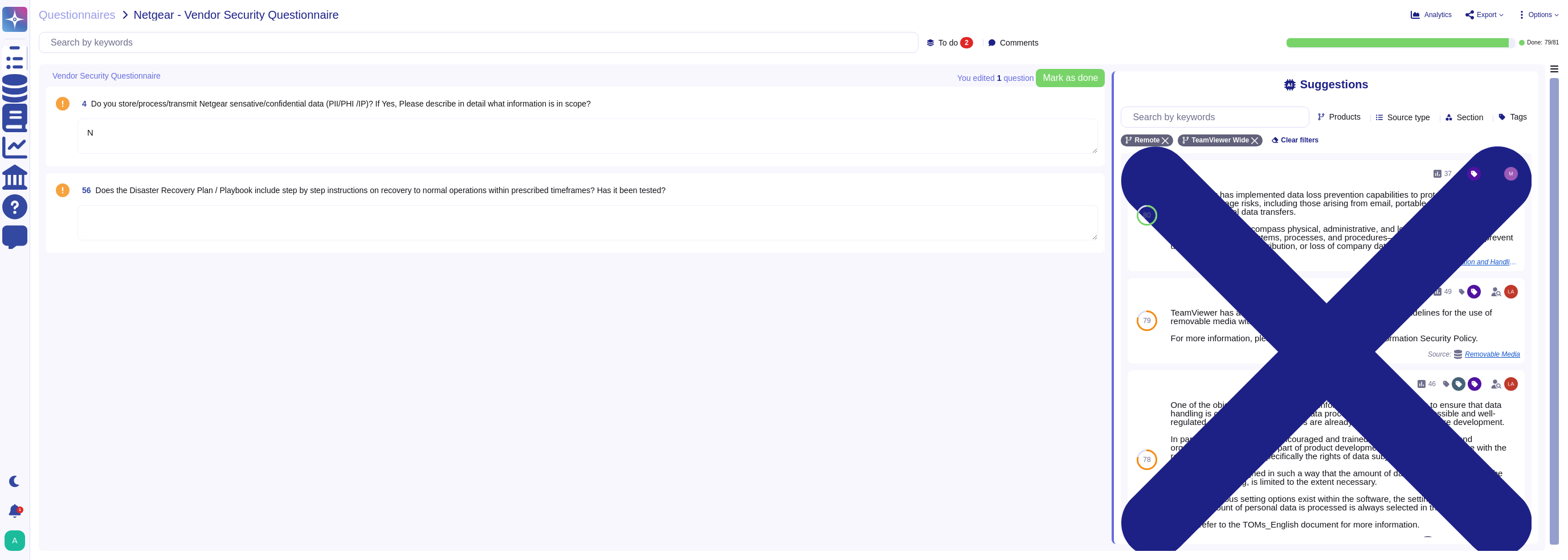
type textarea "N"
click at [166, 139] on textarea "N" at bounding box center [587, 136] width 1020 height 35
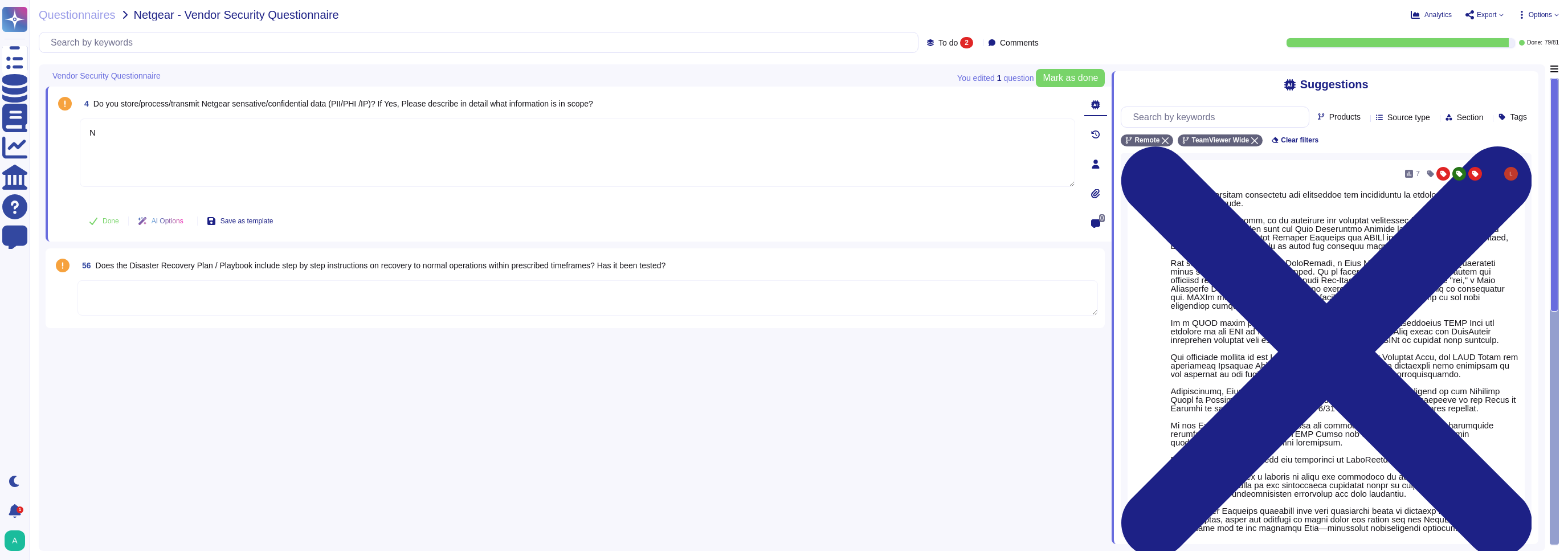
click at [130, 284] on textarea at bounding box center [587, 298] width 1020 height 35
